Goal: Task Accomplishment & Management: Manage account settings

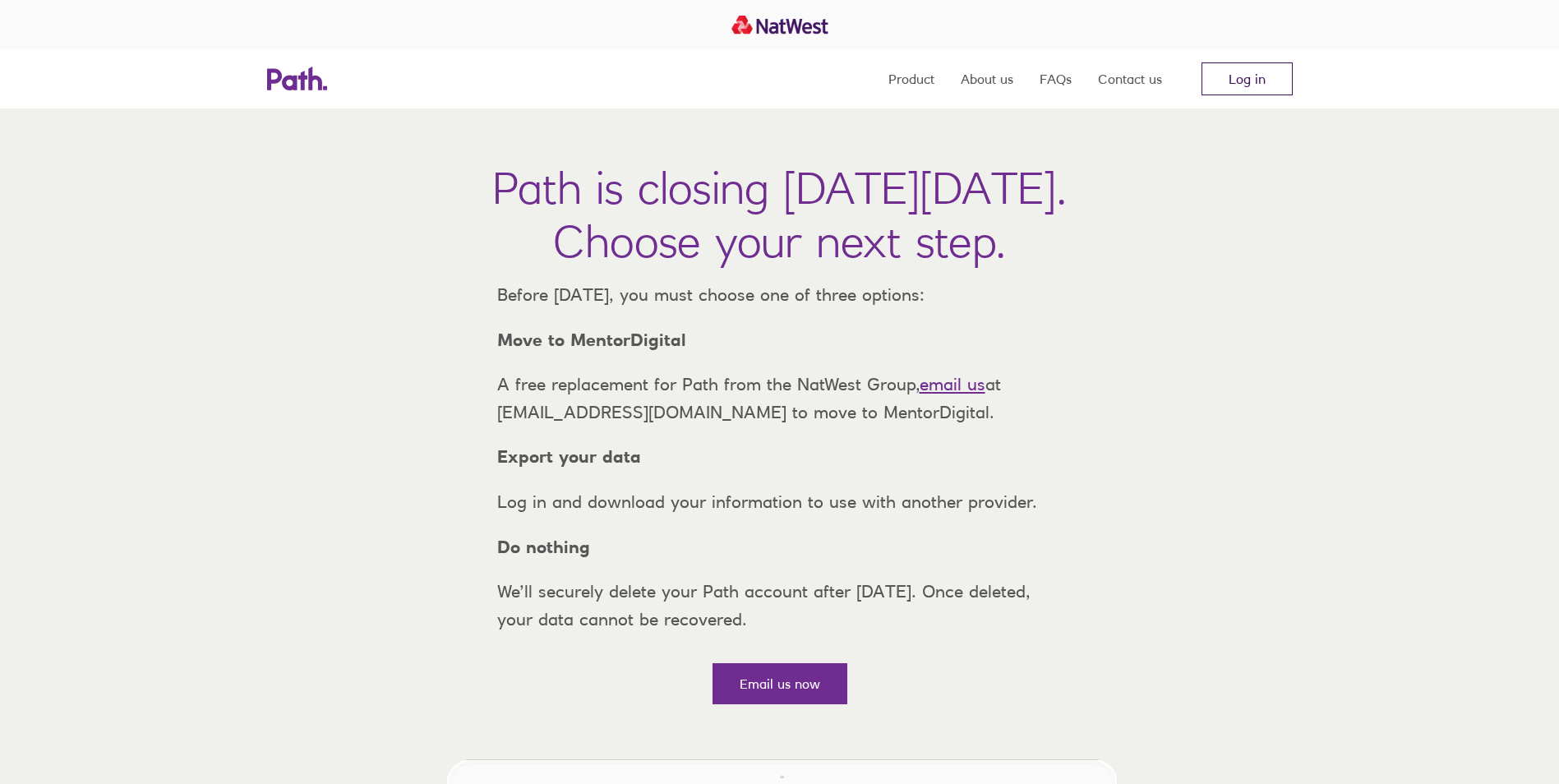
click at [1234, 84] on link "Log in" at bounding box center [1247, 78] width 91 height 32
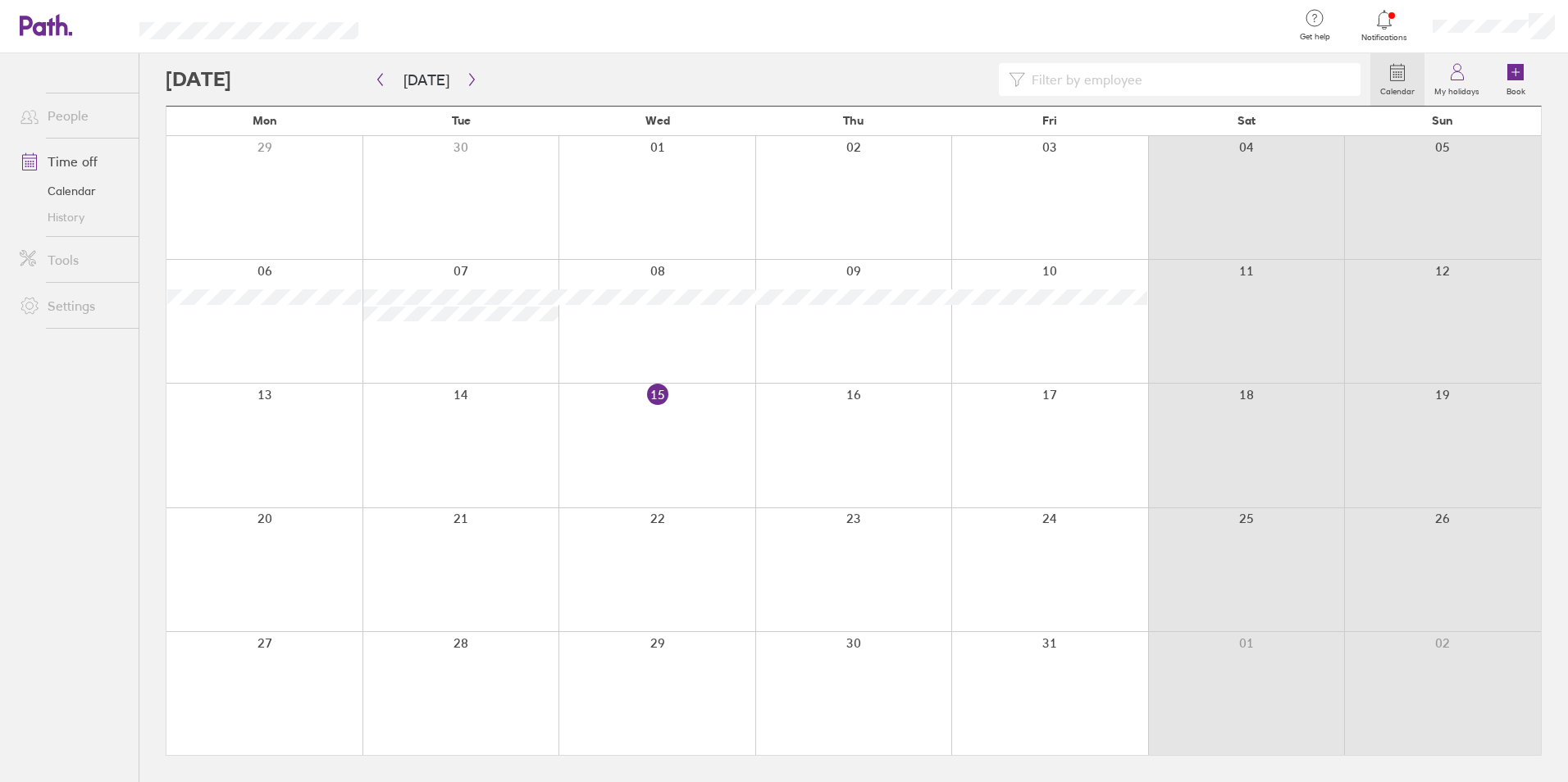
click at [267, 76] on div at bounding box center [767, 79] width 1205 height 32
click at [466, 75] on icon "button" at bounding box center [471, 80] width 12 height 13
click at [1082, 680] on div at bounding box center [1049, 693] width 197 height 123
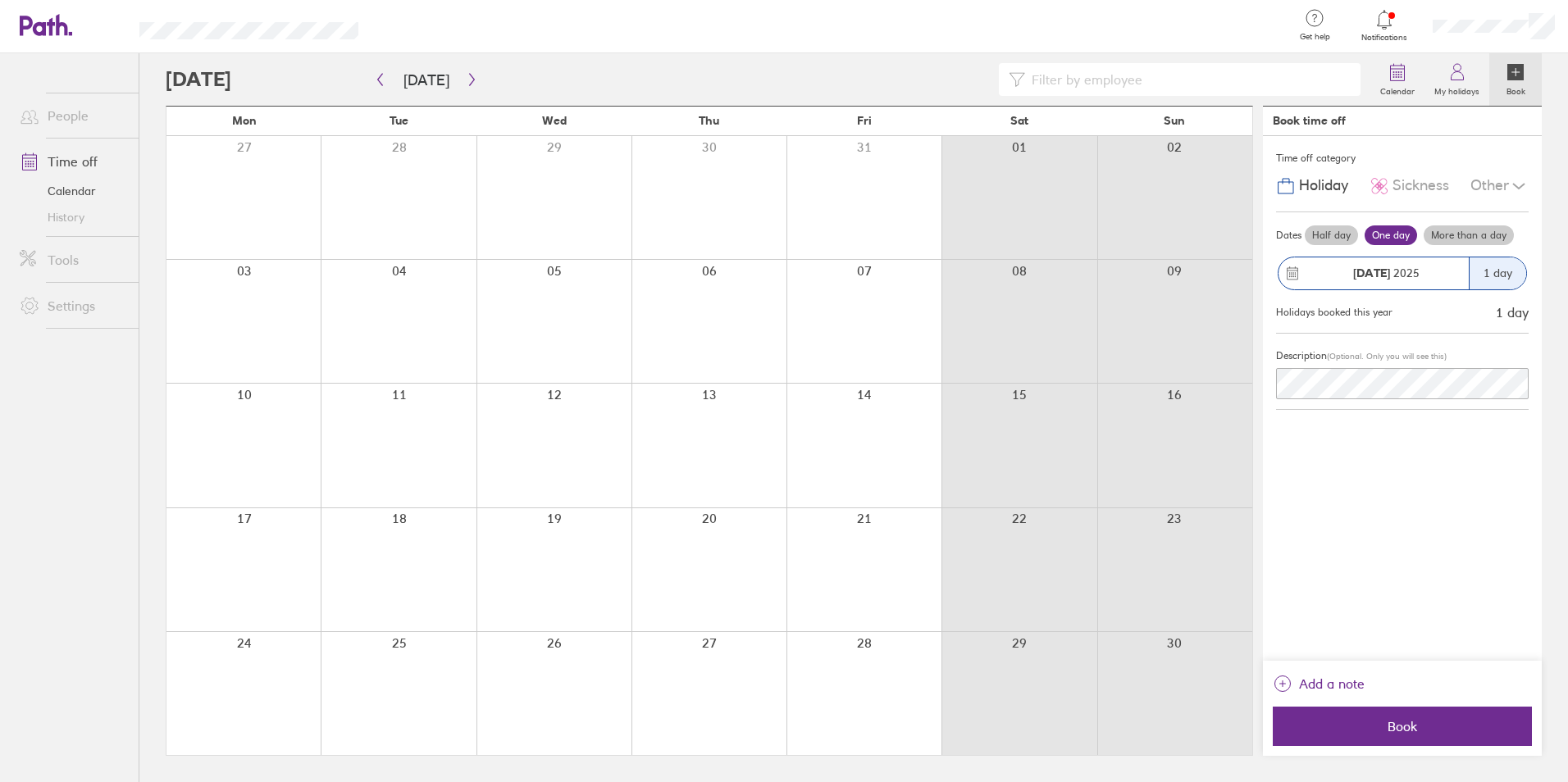
click at [880, 705] on div at bounding box center [864, 693] width 155 height 123
click at [1406, 732] on span "Book" at bounding box center [1402, 726] width 236 height 15
